Goal: Task Accomplishment & Management: Use online tool/utility

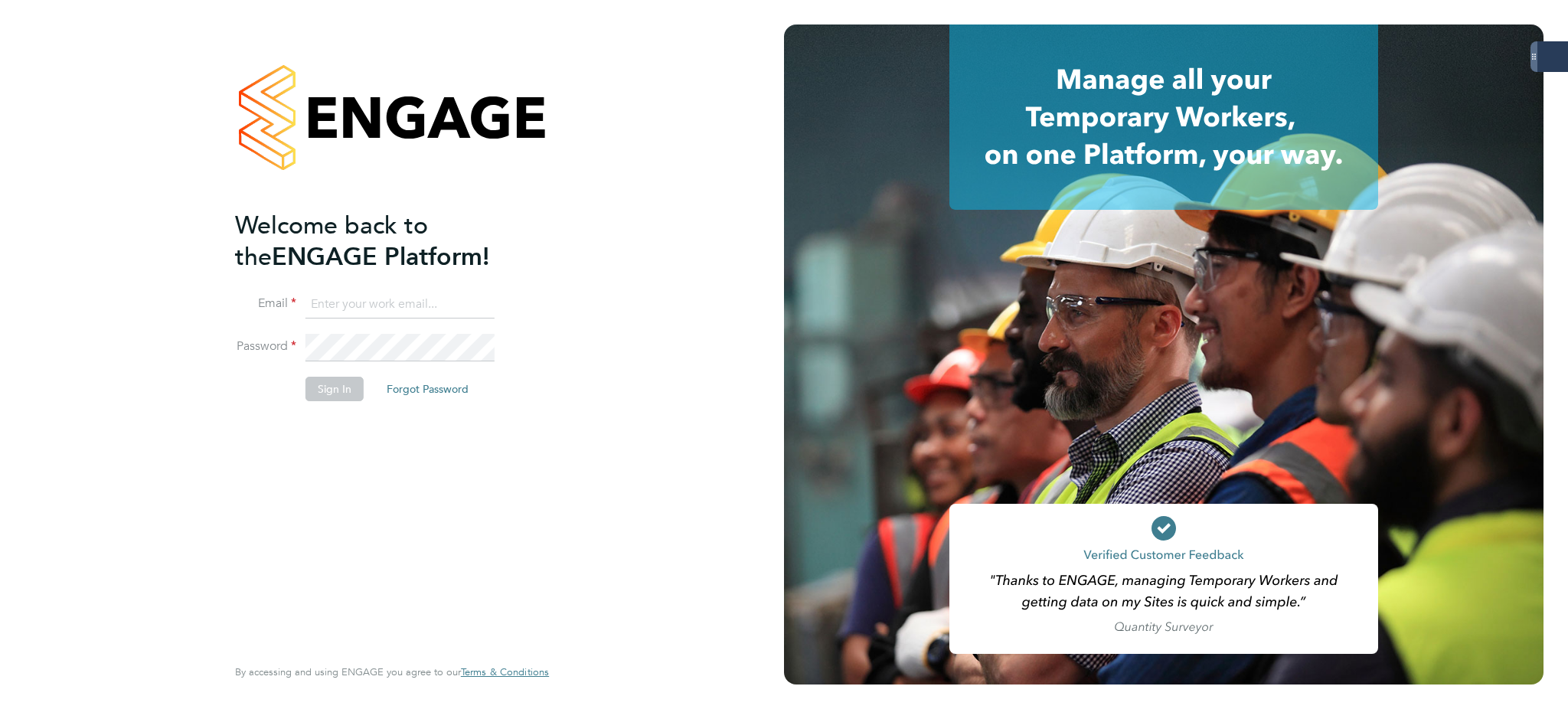
type input "bethany.wiles@servicecare.org.uk"
click at [315, 390] on button "Sign In" at bounding box center [335, 389] width 58 height 24
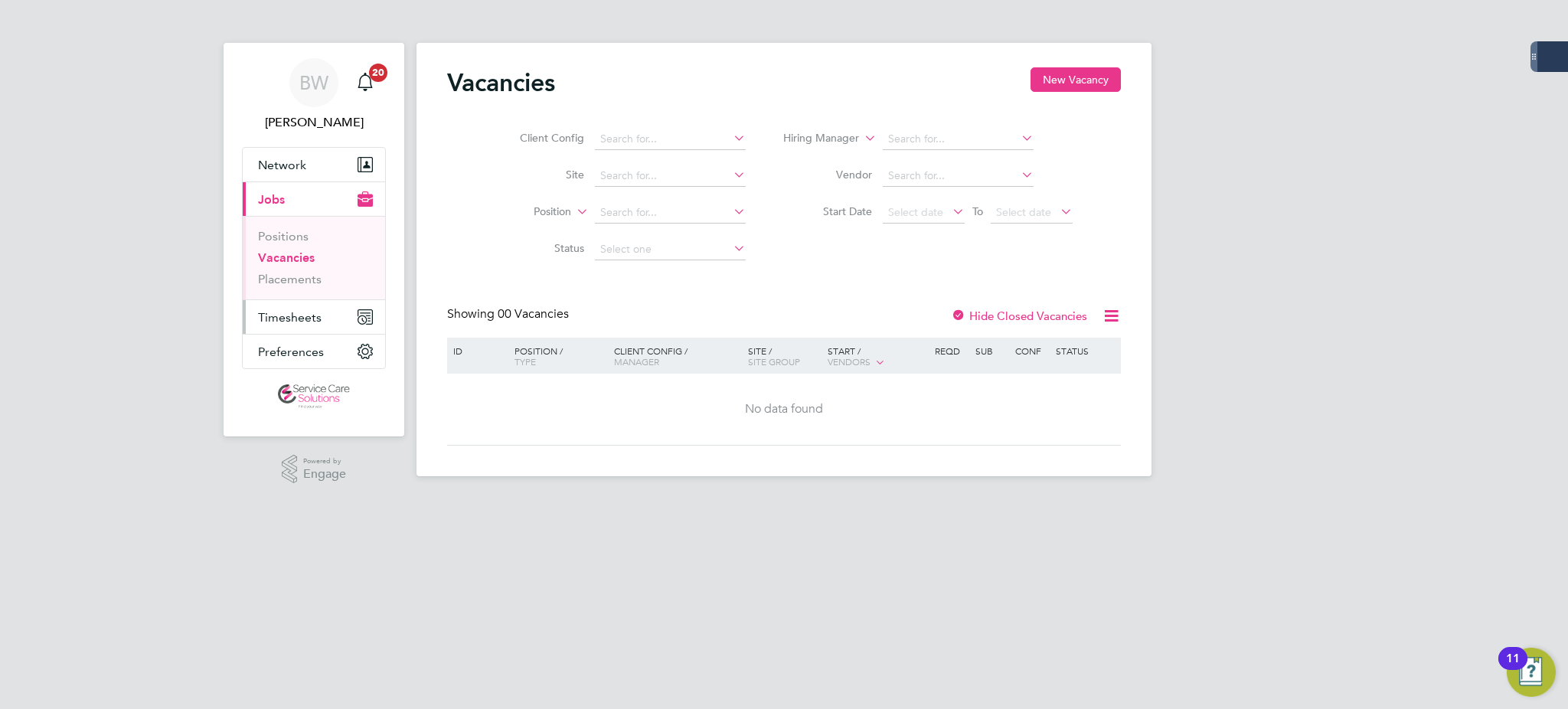
click at [307, 323] on span "Timesheets" at bounding box center [289, 317] width 64 height 14
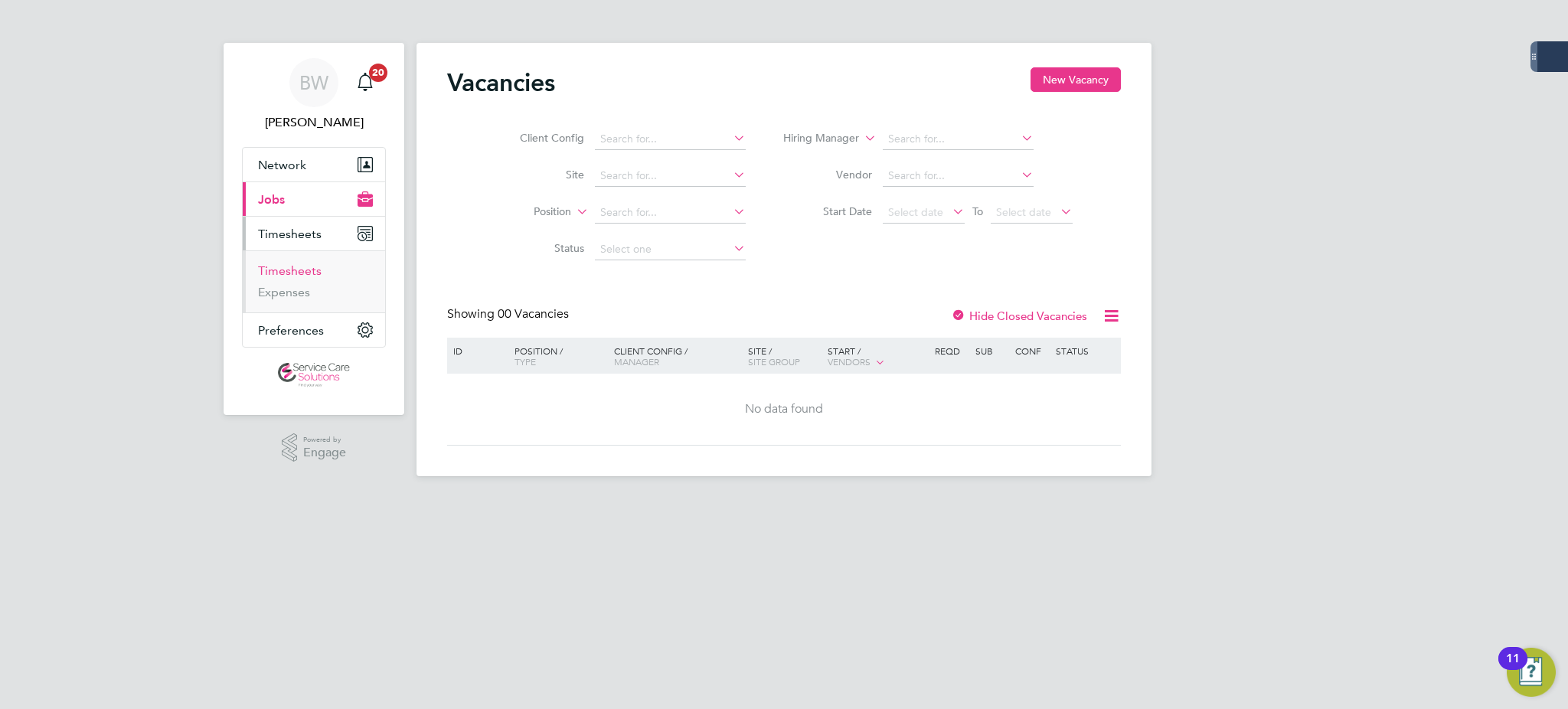
click at [307, 268] on link "Timesheets" at bounding box center [289, 271] width 64 height 14
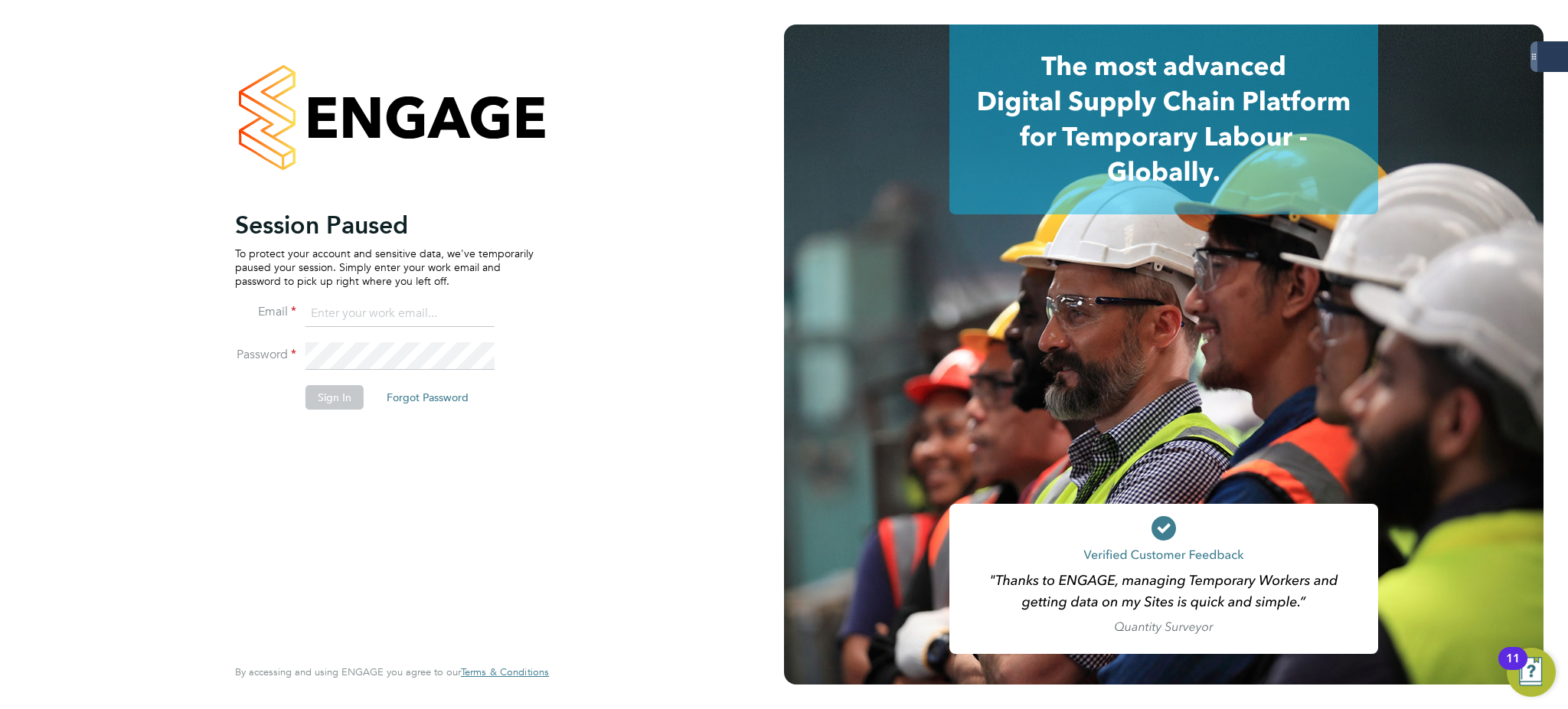
click at [352, 311] on input at bounding box center [400, 314] width 189 height 28
type input "bethany.wiles@servicecare.org.uk"
click at [483, 356] on keeper-lock "Open Keeper Popup" at bounding box center [479, 356] width 18 height 18
click at [341, 411] on li "Sign In Forgot Password" at bounding box center [384, 405] width 299 height 40
click at [341, 402] on button "Sign In" at bounding box center [335, 397] width 58 height 24
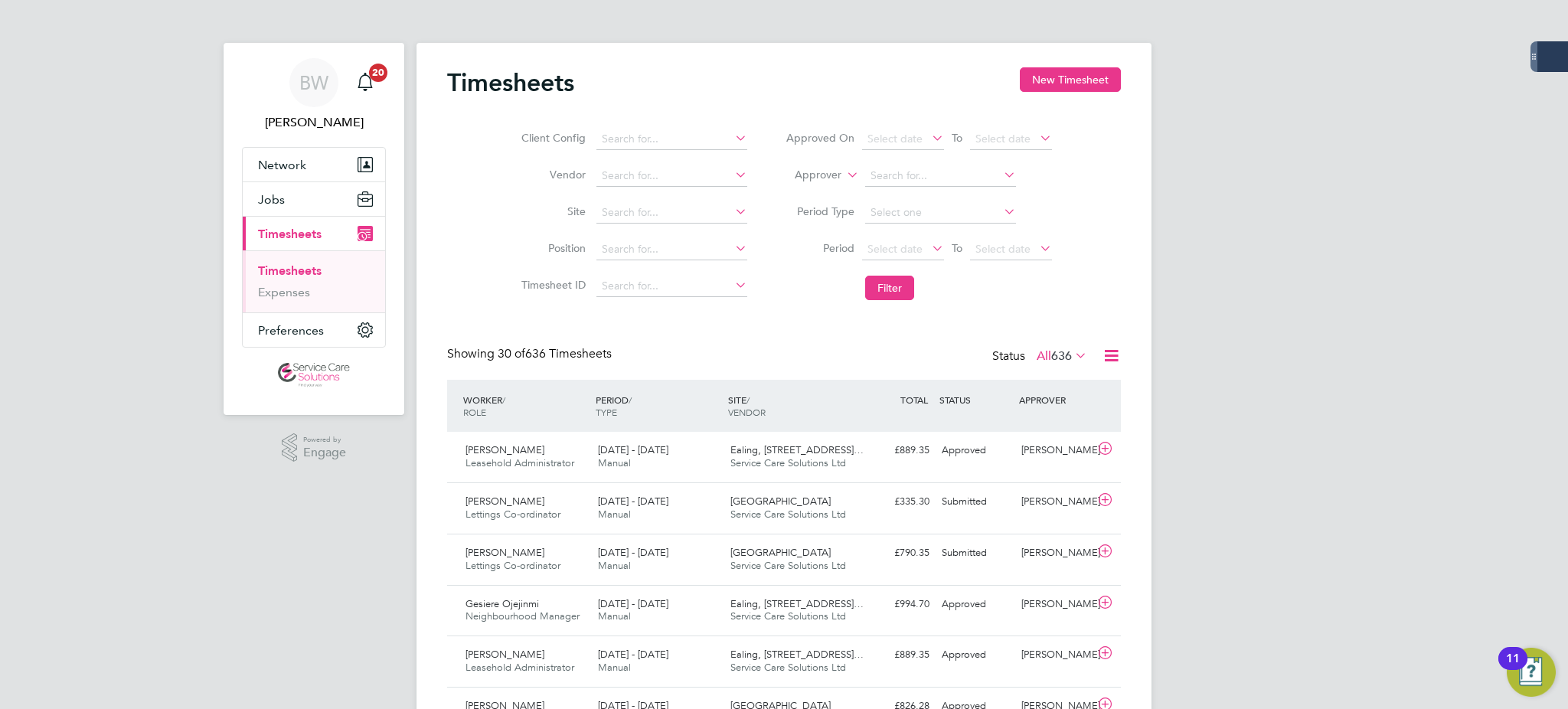
drag, startPoint x: 630, startPoint y: 16, endPoint x: 1336, endPoint y: 273, distance: 751.3
